Goal: Task Accomplishment & Management: Manage account settings

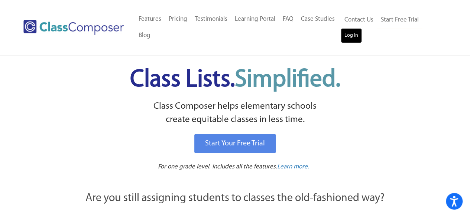
click at [349, 37] on link "Log In" at bounding box center [350, 35] width 21 height 15
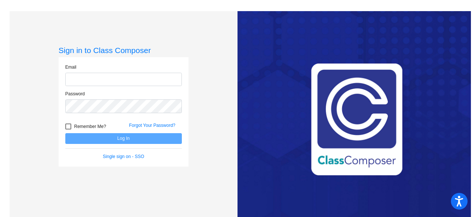
click at [170, 79] on input "email" at bounding box center [123, 80] width 117 height 14
type input "nklotz@hart.k12.mi.us"
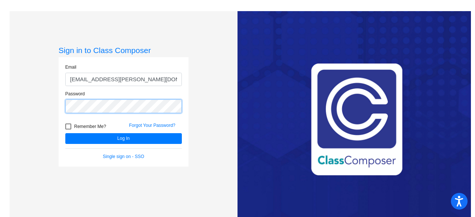
click at [65, 133] on button "Log In" at bounding box center [123, 138] width 117 height 11
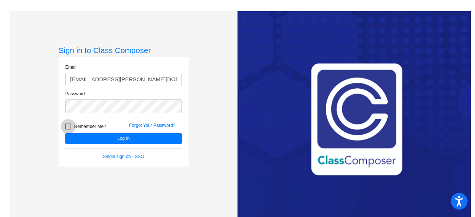
click at [67, 128] on div at bounding box center [68, 127] width 6 height 6
click at [68, 130] on input "Remember Me?" at bounding box center [68, 130] width 0 height 0
checkbox input "true"
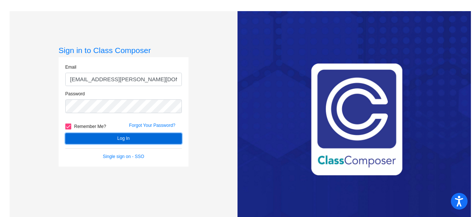
click at [109, 138] on button "Log In" at bounding box center [123, 138] width 117 height 11
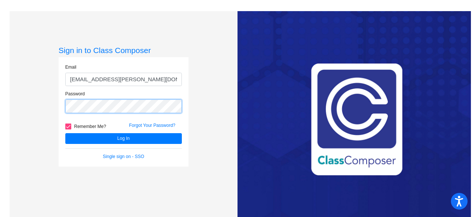
click at [65, 133] on button "Log In" at bounding box center [123, 138] width 117 height 11
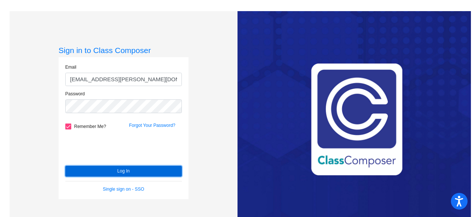
click at [107, 171] on button "Log In" at bounding box center [123, 171] width 117 height 11
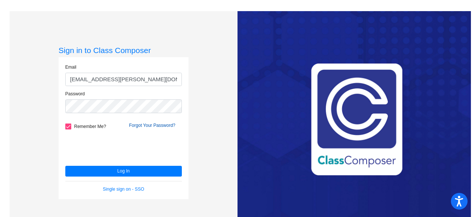
click at [147, 125] on link "Forgot Your Password?" at bounding box center [152, 125] width 46 height 5
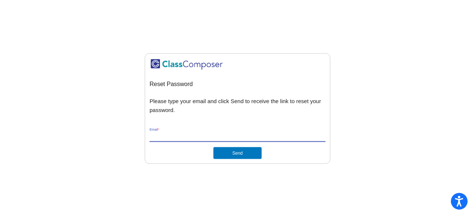
click at [170, 136] on input "Email *" at bounding box center [238, 136] width 176 height 7
type input "[EMAIL_ADDRESS][PERSON_NAME][DOMAIN_NAME]"
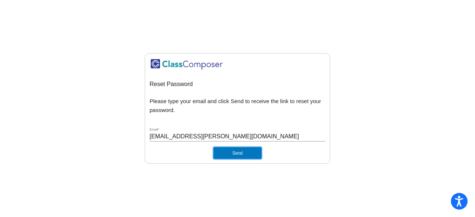
click at [229, 155] on button "Send" at bounding box center [237, 153] width 48 height 12
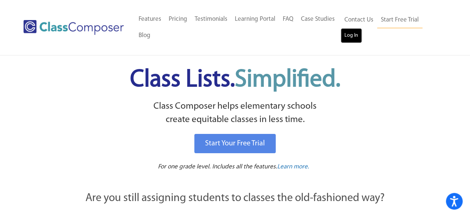
click at [353, 35] on link "Log In" at bounding box center [350, 35] width 21 height 15
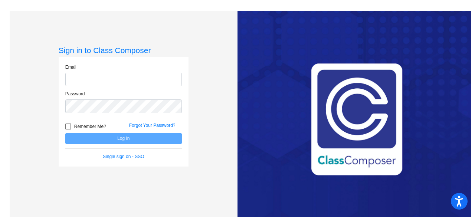
click at [152, 80] on input "email" at bounding box center [123, 80] width 117 height 14
type input "[EMAIL_ADDRESS][PERSON_NAME][DOMAIN_NAME]"
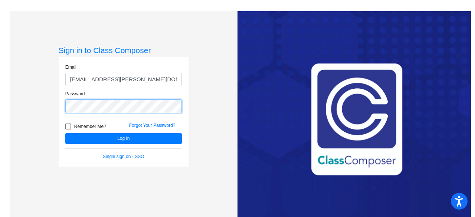
click at [65, 133] on button "Log In" at bounding box center [123, 138] width 117 height 11
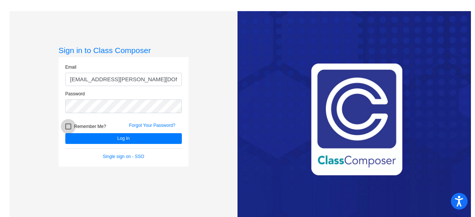
click at [68, 125] on div at bounding box center [68, 127] width 6 height 6
click at [68, 130] on input "Remember Me?" at bounding box center [68, 130] width 0 height 0
checkbox input "true"
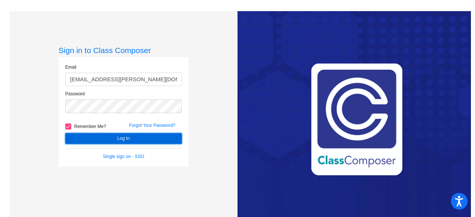
click at [101, 136] on button "Log In" at bounding box center [123, 138] width 117 height 11
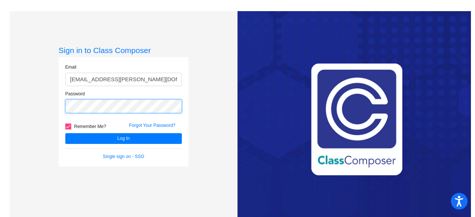
click at [65, 133] on button "Log In" at bounding box center [123, 138] width 117 height 11
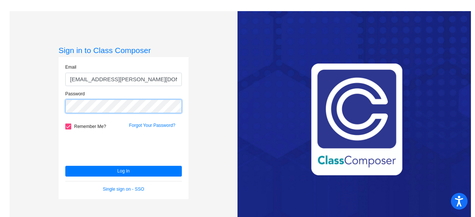
click at [47, 107] on div "Sign in to Class Composer Email [EMAIL_ADDRESS][PERSON_NAME][DOMAIN_NAME] Passw…" at bounding box center [124, 119] width 228 height 217
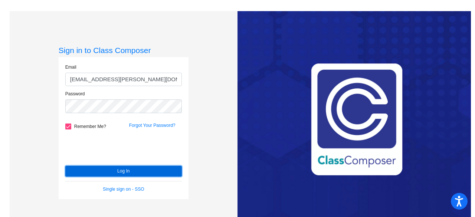
click at [120, 170] on button "Log In" at bounding box center [123, 171] width 117 height 11
